Goal: Check status: Check status

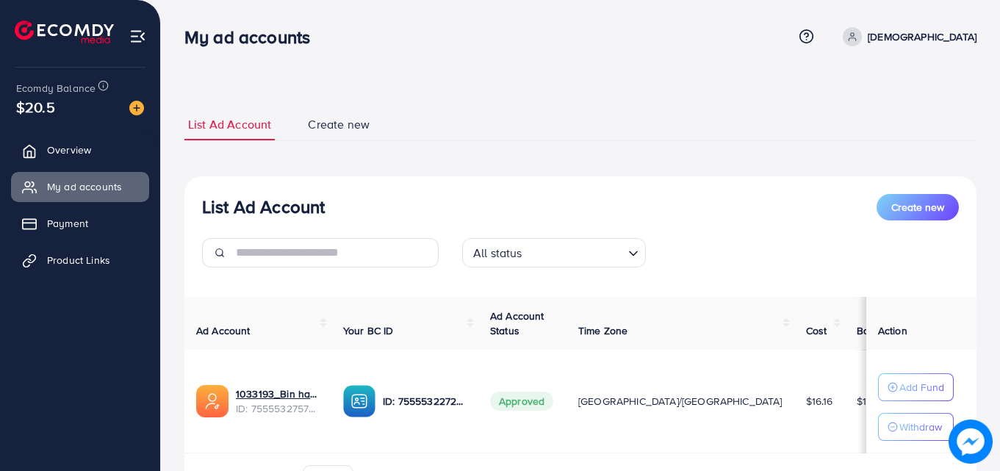
click at [479, 318] on th "Your BC ID" at bounding box center [405, 324] width 147 height 54
drag, startPoint x: 512, startPoint y: 318, endPoint x: 451, endPoint y: 204, distance: 129.6
click at [451, 204] on div "List Ad Account Create new" at bounding box center [580, 207] width 757 height 26
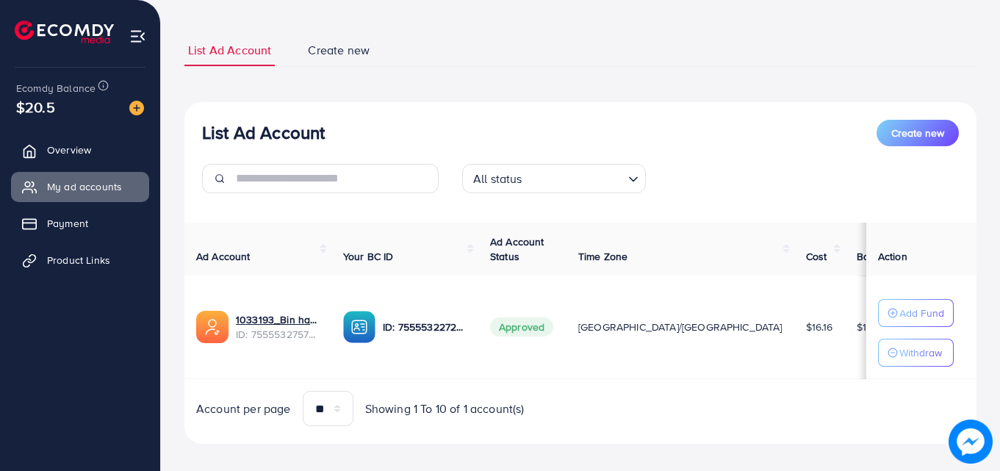
scroll to position [74, 0]
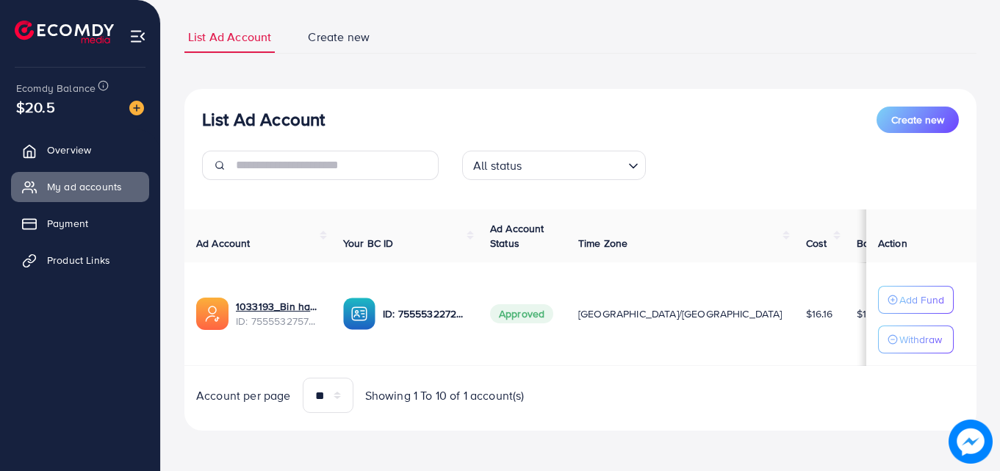
scroll to position [88, 0]
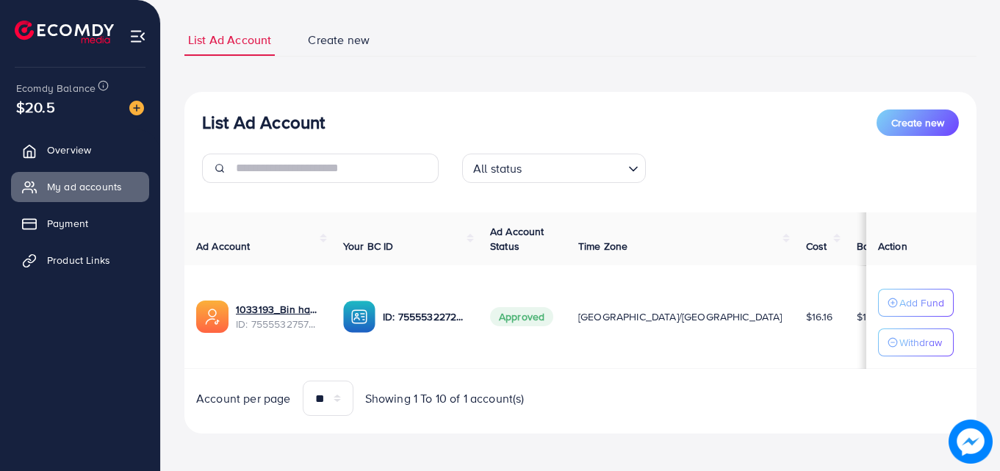
scroll to position [88, 0]
